Goal: Task Accomplishment & Management: Manage account settings

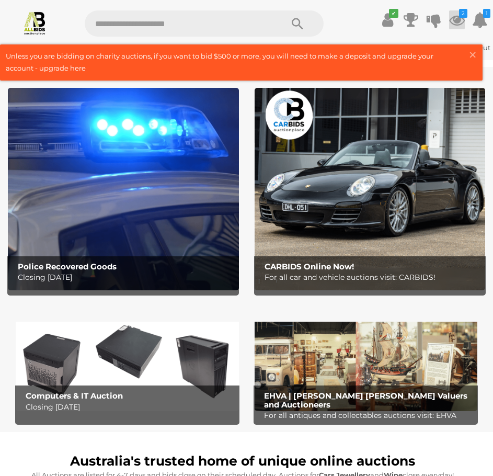
click at [460, 17] on icon "2" at bounding box center [463, 13] width 8 height 9
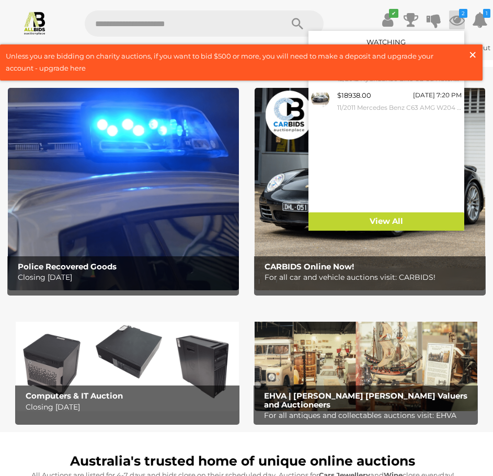
click at [473, 52] on span "×" at bounding box center [472, 54] width 9 height 20
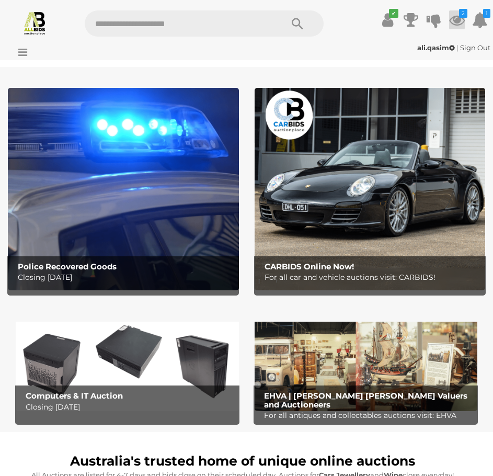
click at [459, 23] on icon at bounding box center [457, 19] width 16 height 19
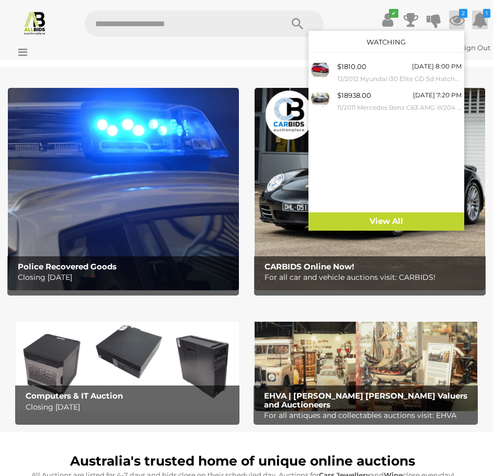
click at [483, 26] on icon at bounding box center [480, 19] width 16 height 19
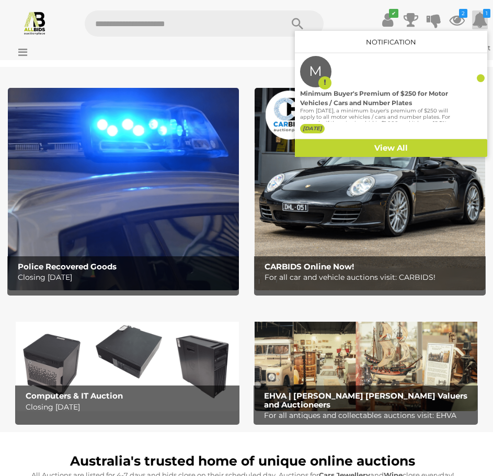
click at [483, 26] on icon at bounding box center [480, 19] width 16 height 19
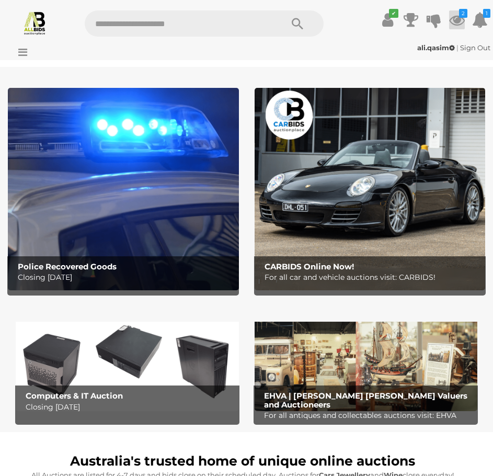
click at [454, 20] on icon at bounding box center [457, 19] width 16 height 19
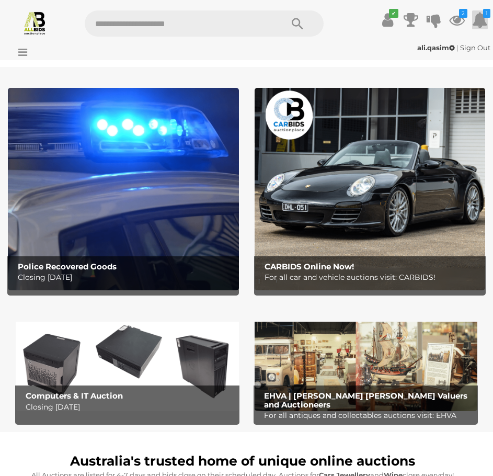
click at [482, 24] on icon at bounding box center [480, 19] width 16 height 19
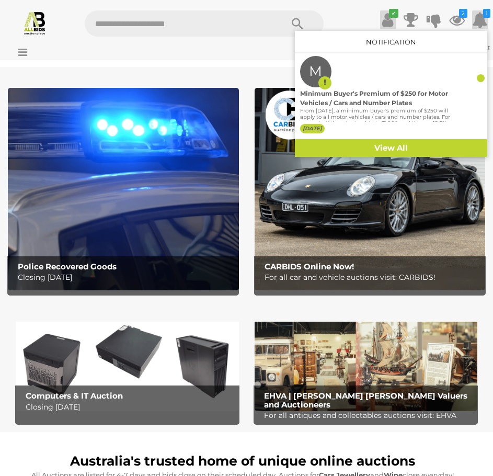
click at [382, 22] on icon at bounding box center [387, 19] width 11 height 19
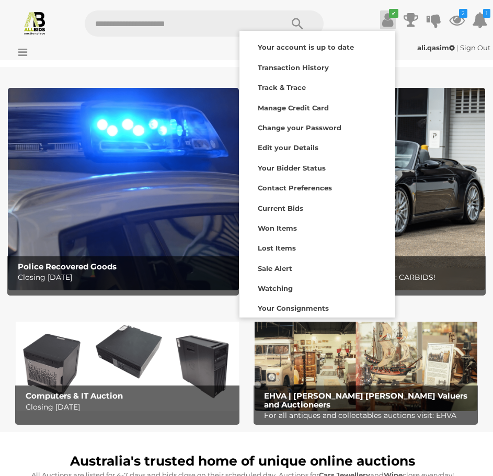
click at [14, 37] on div "✔ Track & Trace 2 1" at bounding box center [246, 19] width 493 height 39
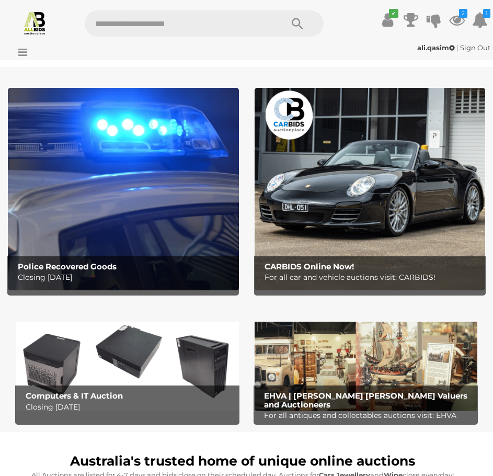
click at [449, 46] on icon at bounding box center [452, 47] width 6 height 7
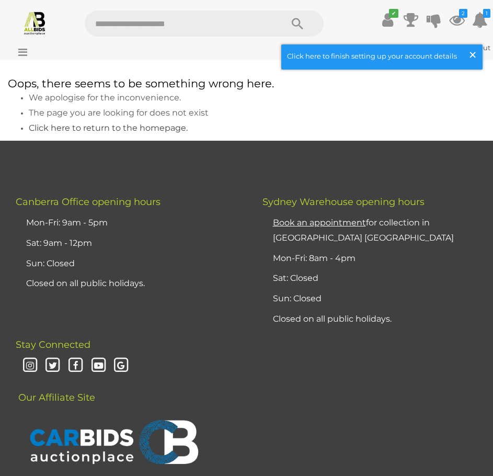
click at [473, 54] on span "×" at bounding box center [472, 54] width 9 height 20
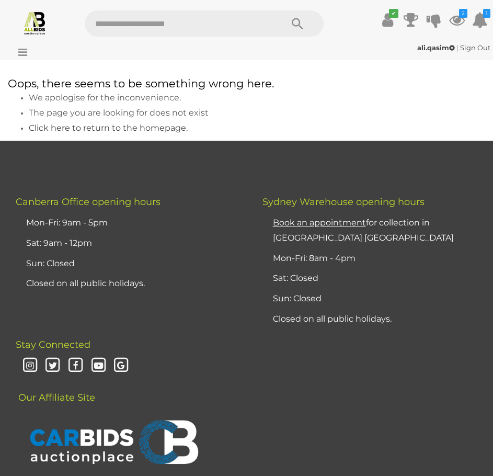
click at [478, 49] on link "Sign Out" at bounding box center [475, 47] width 30 height 8
click at [425, 10] on div "Sign In | Register" at bounding box center [413, 18] width 162 height 17
click at [424, 20] on link "Sign In" at bounding box center [430, 19] width 36 height 10
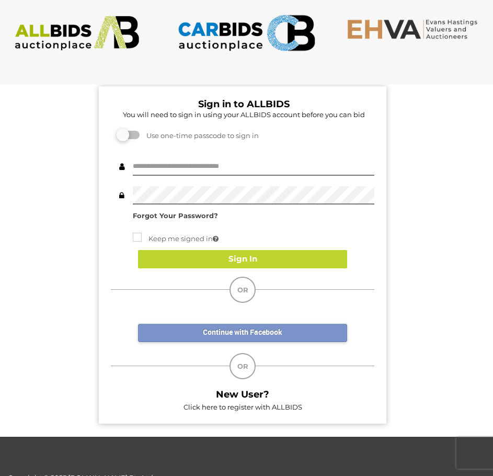
click at [252, 327] on link "Continue with Facebook" at bounding box center [242, 333] width 209 height 18
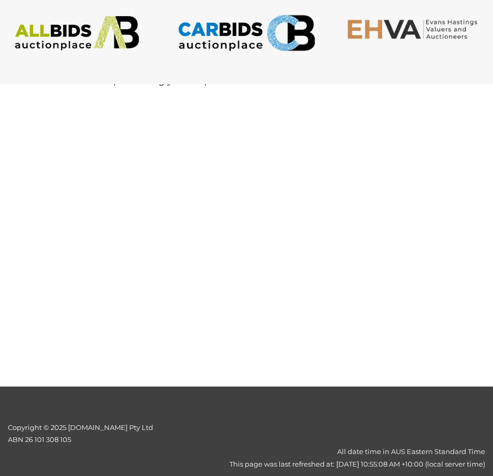
click at [176, 147] on section "Error Error. An error occurred while processing your request." at bounding box center [246, 225] width 493 height 324
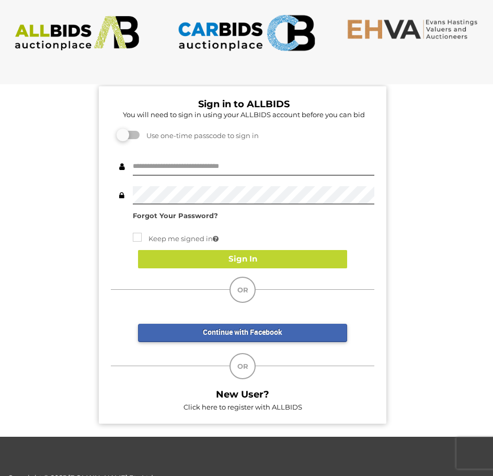
click at [224, 155] on div "Sign in to ALLBIDS You will need to sign in using your ALLBIDS account before y…" at bounding box center [243, 254] width 288 height 337
click at [222, 161] on input "text" at bounding box center [254, 166] width 242 height 18
type input "**********"
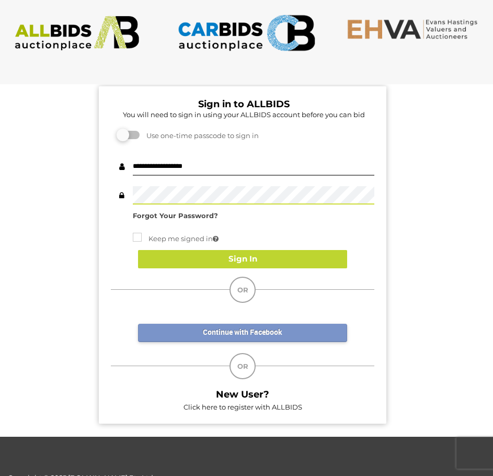
click at [211, 339] on link "Continue with Facebook" at bounding box center [242, 333] width 209 height 18
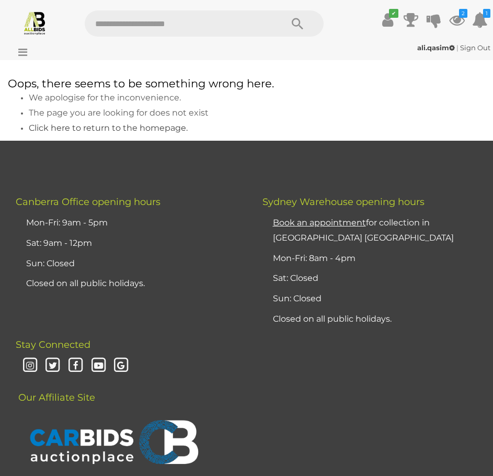
click at [27, 58] on div "ali.qasim | Sign Out ali.qasim | Sign Out" at bounding box center [246, 49] width 493 height 21
click at [26, 56] on icon at bounding box center [20, 52] width 14 height 10
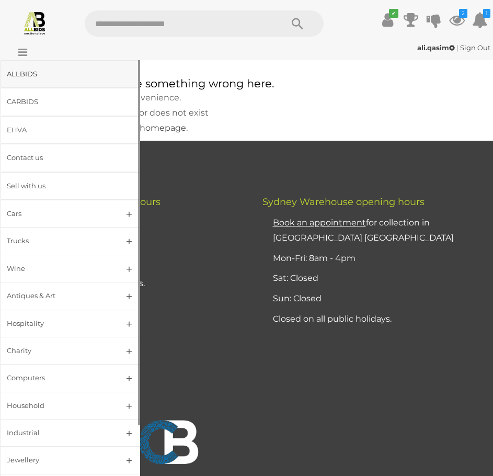
click at [43, 73] on div "ALLBIDS" at bounding box center [57, 74] width 101 height 12
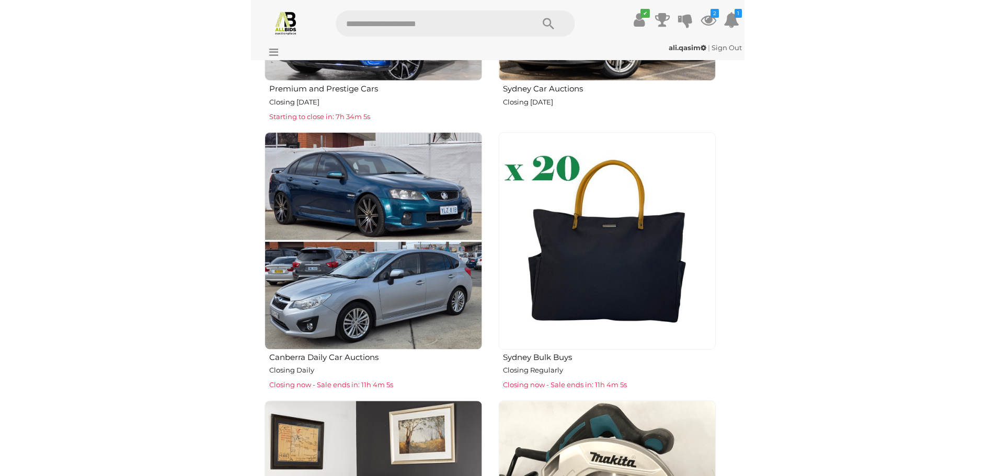
scroll to position [732, 0]
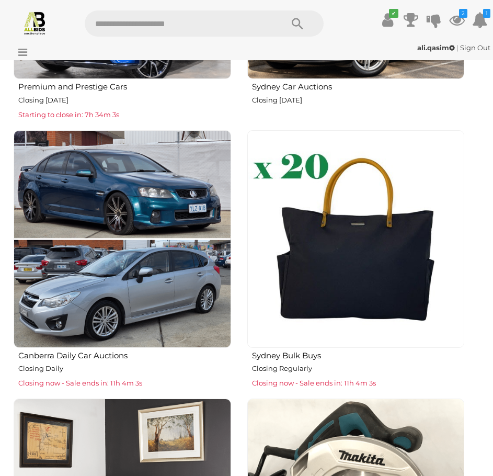
click at [129, 340] on img at bounding box center [123, 239] width 218 height 218
